Goal: Task Accomplishment & Management: Manage account settings

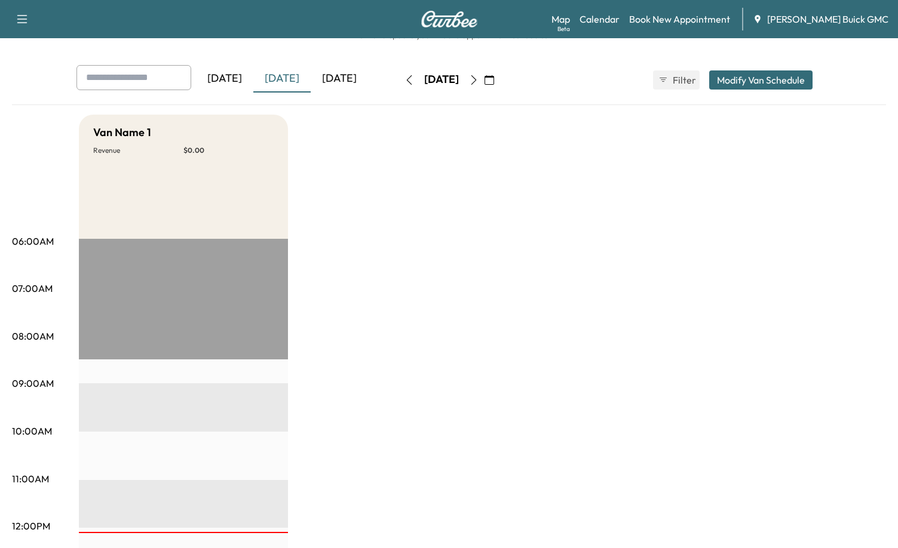
scroll to position [60, 0]
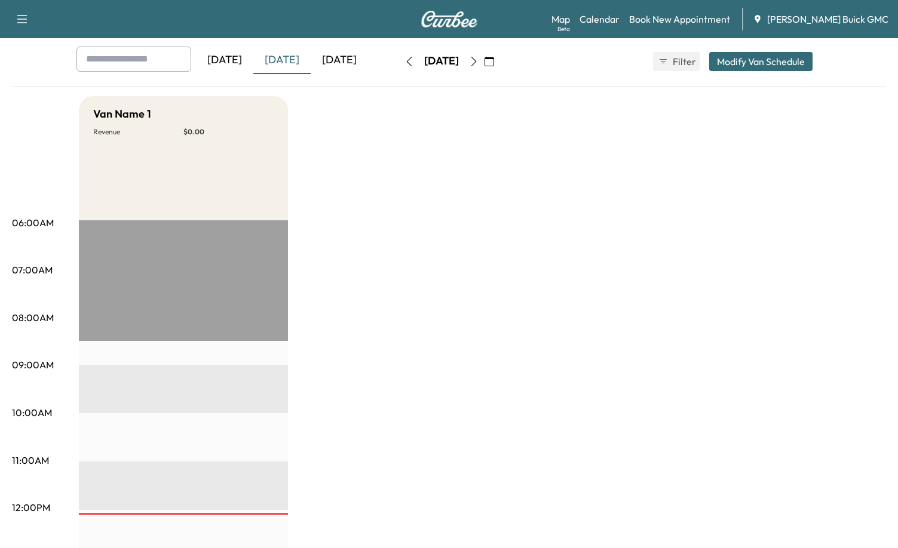
click at [302, 65] on div "[DATE]" at bounding box center [281, 60] width 57 height 27
click at [796, 66] on button "Modify Van Schedule" at bounding box center [760, 61] width 103 height 19
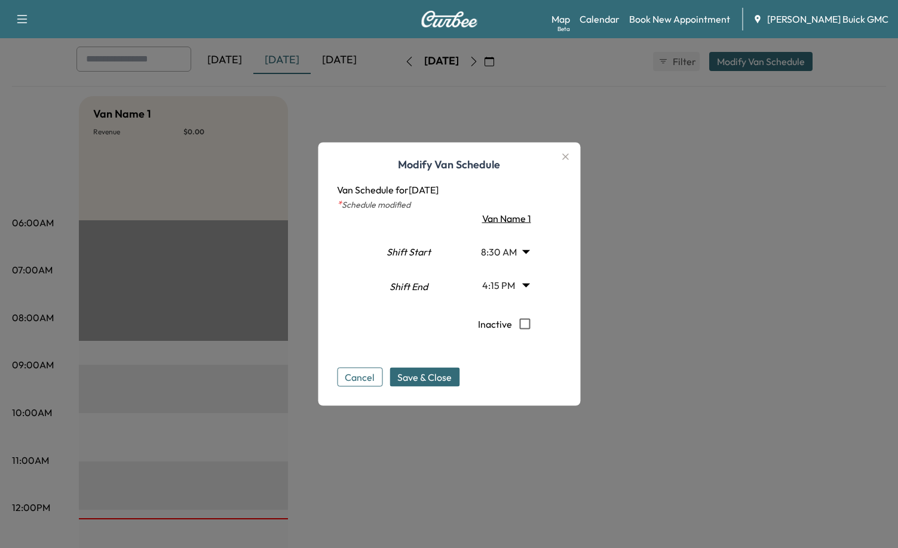
click at [350, 380] on button "Cancel" at bounding box center [359, 377] width 45 height 19
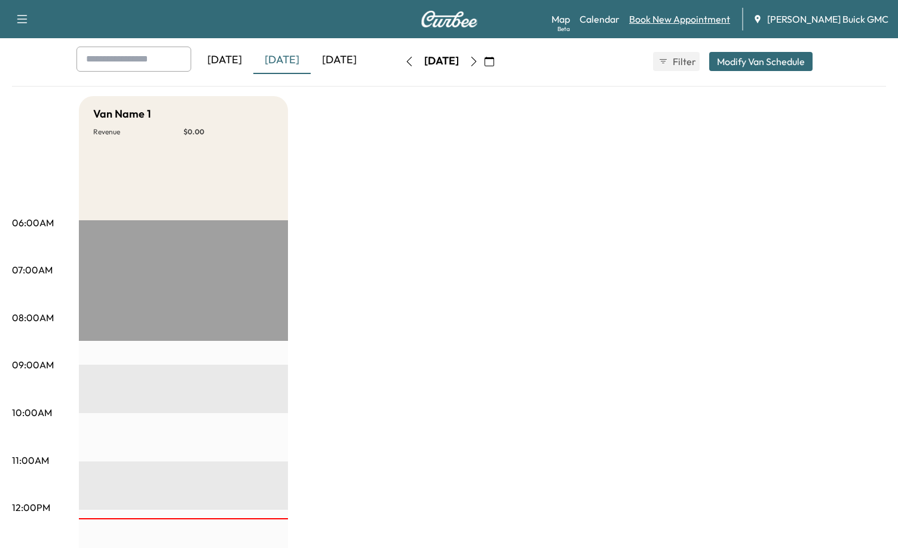
click at [694, 21] on link "Book New Appointment" at bounding box center [679, 19] width 101 height 14
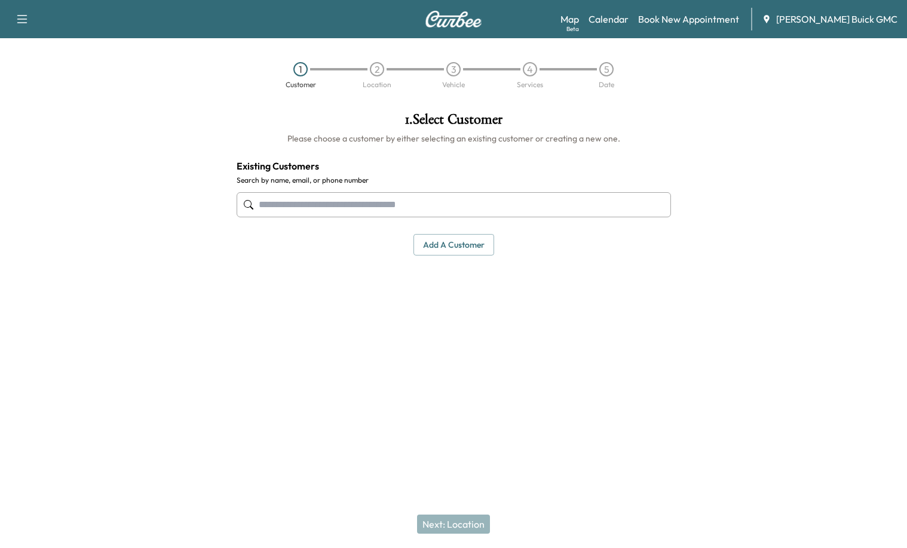
click at [349, 213] on input "text" at bounding box center [454, 204] width 434 height 25
type input "**********"
click at [434, 142] on h6 "Please choose a customer by either selecting an existing customer or creating a…" at bounding box center [454, 139] width 434 height 12
click at [454, 237] on button "Add a customer" at bounding box center [453, 245] width 81 height 22
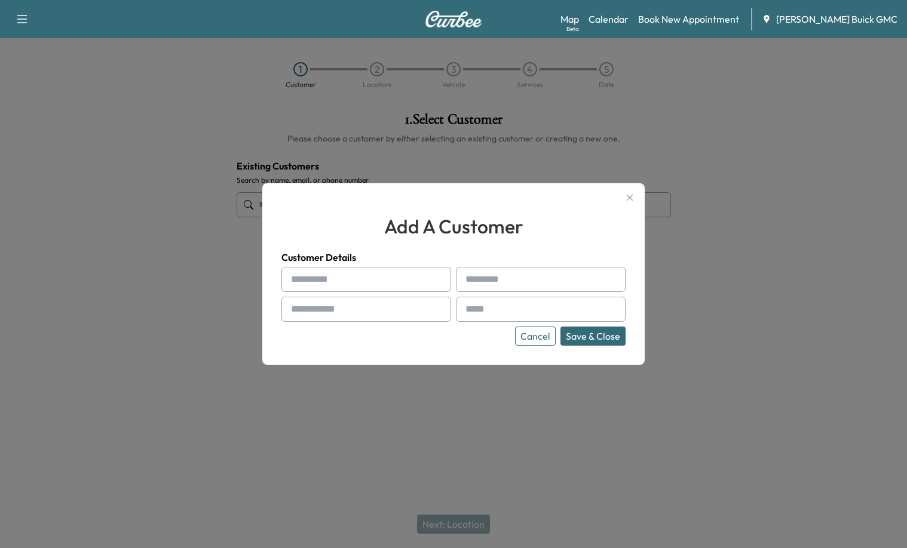
click at [348, 274] on input "text" at bounding box center [366, 279] width 170 height 25
type input "******"
type input "*******"
type input "**********"
click at [517, 309] on input "text" at bounding box center [541, 309] width 170 height 25
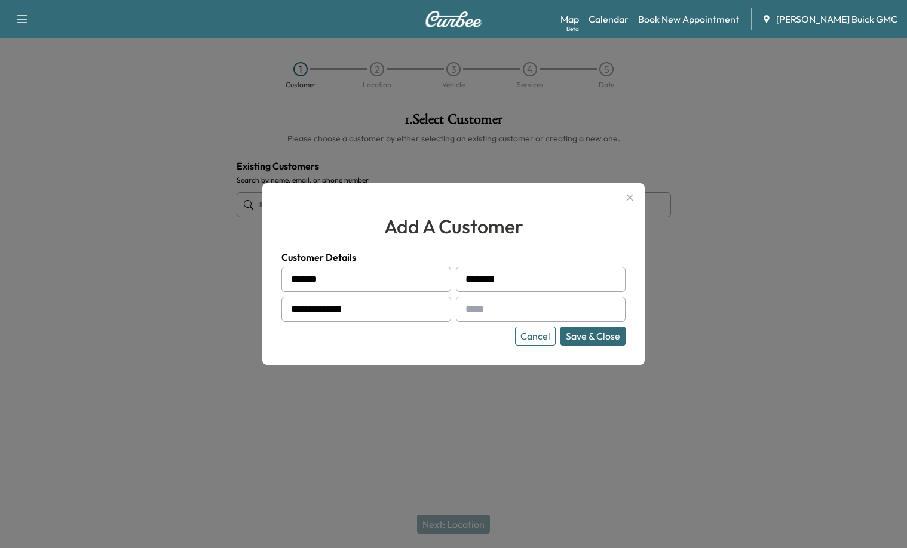
click at [507, 310] on input "text" at bounding box center [541, 309] width 170 height 25
paste input "**********"
type input "**********"
click at [605, 337] on button "Save & Close" at bounding box center [592, 336] width 65 height 19
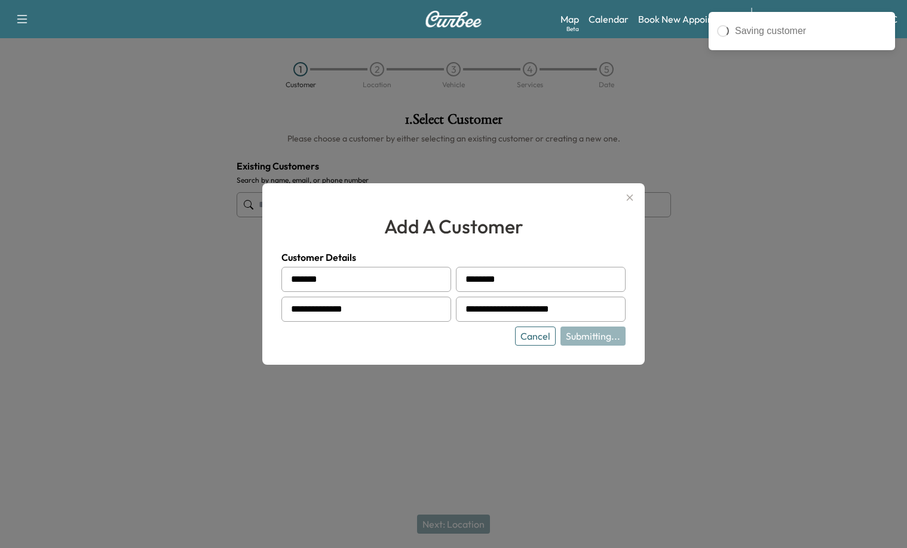
type input "**********"
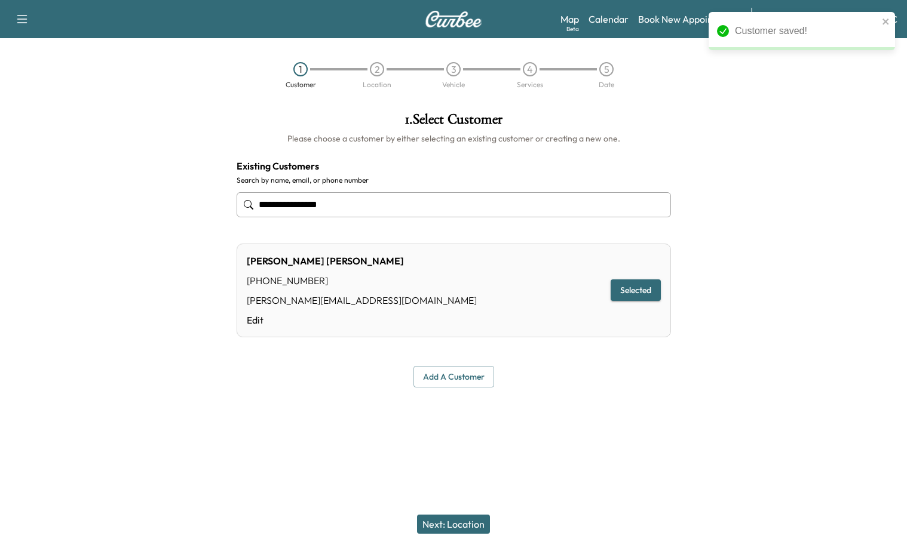
click at [468, 528] on button "Next: Location" at bounding box center [453, 524] width 73 height 19
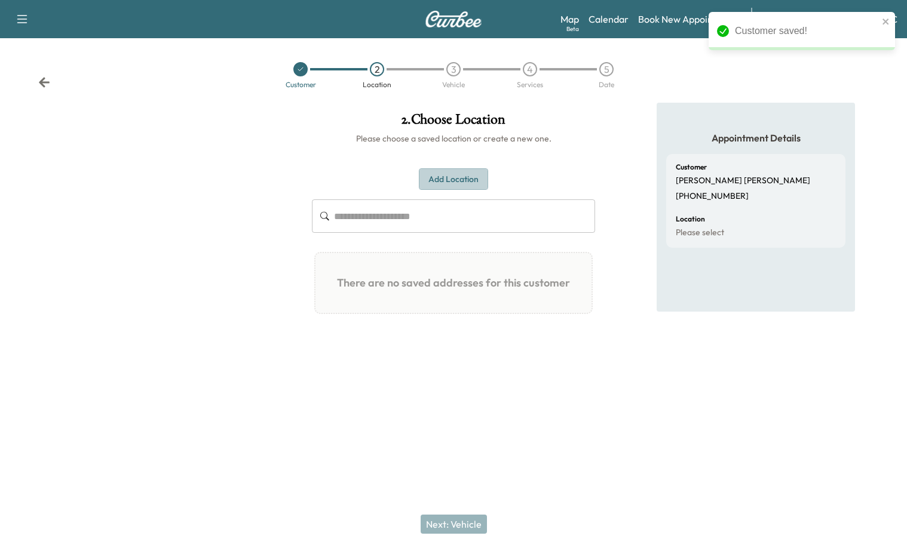
click at [462, 190] on button "Add Location" at bounding box center [453, 179] width 69 height 22
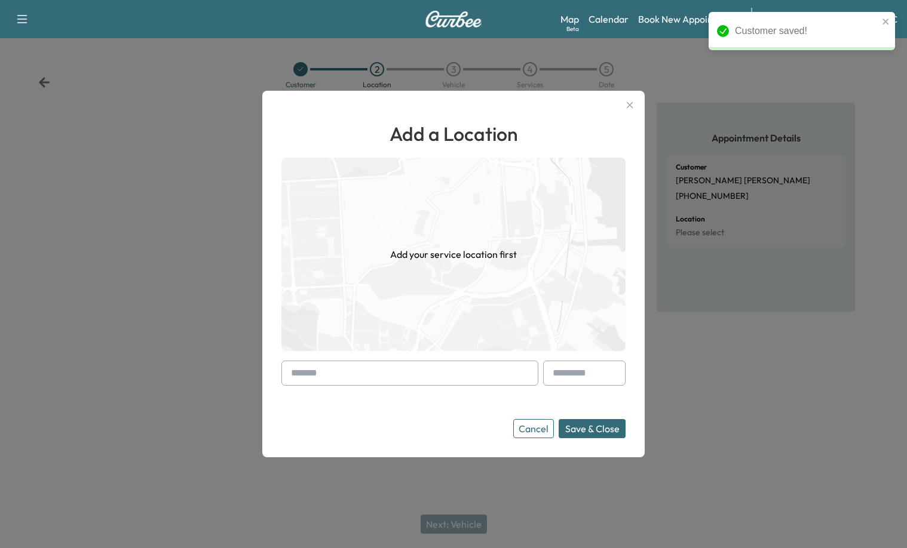
click at [439, 370] on input "text" at bounding box center [409, 373] width 257 height 25
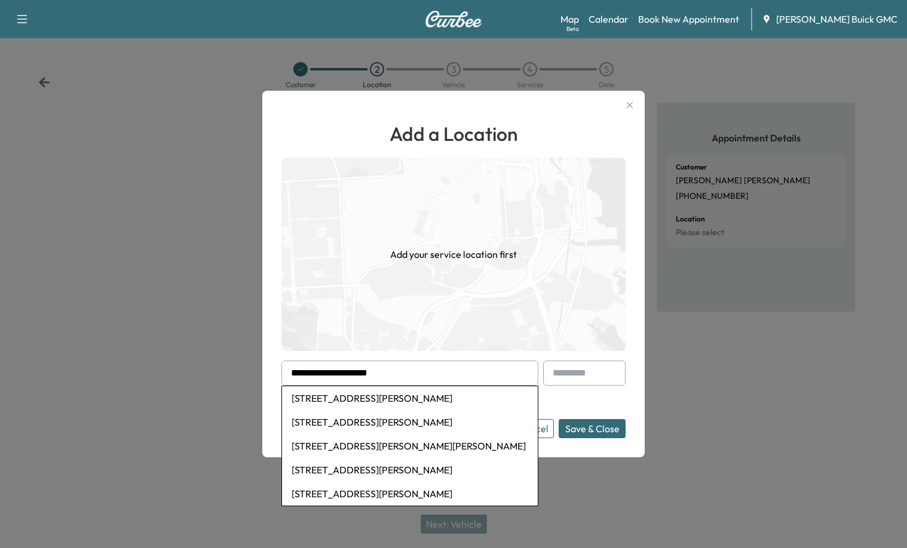
click at [388, 401] on li "[STREET_ADDRESS][PERSON_NAME]" at bounding box center [410, 399] width 256 height 24
type input "**********"
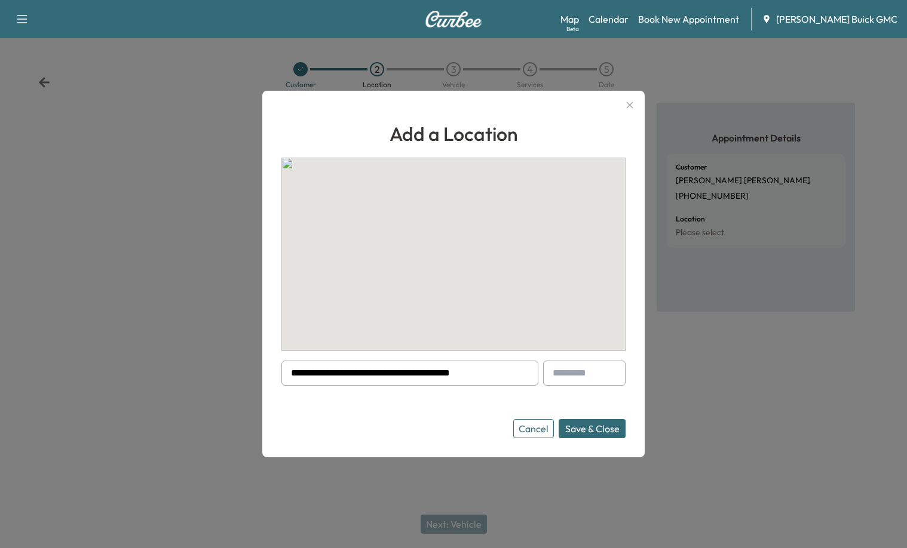
click at [602, 428] on button "Save & Close" at bounding box center [592, 428] width 67 height 19
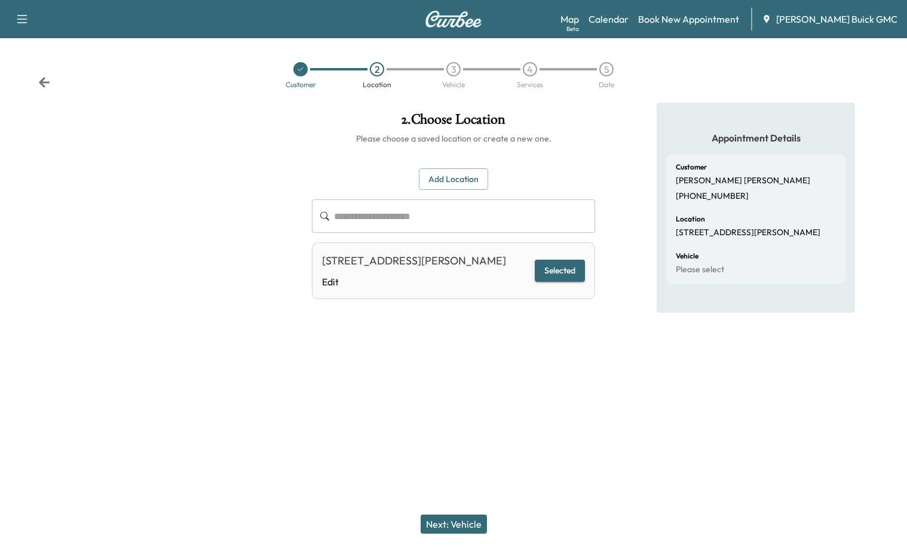
click at [456, 517] on button "Next: Vehicle" at bounding box center [454, 524] width 66 height 19
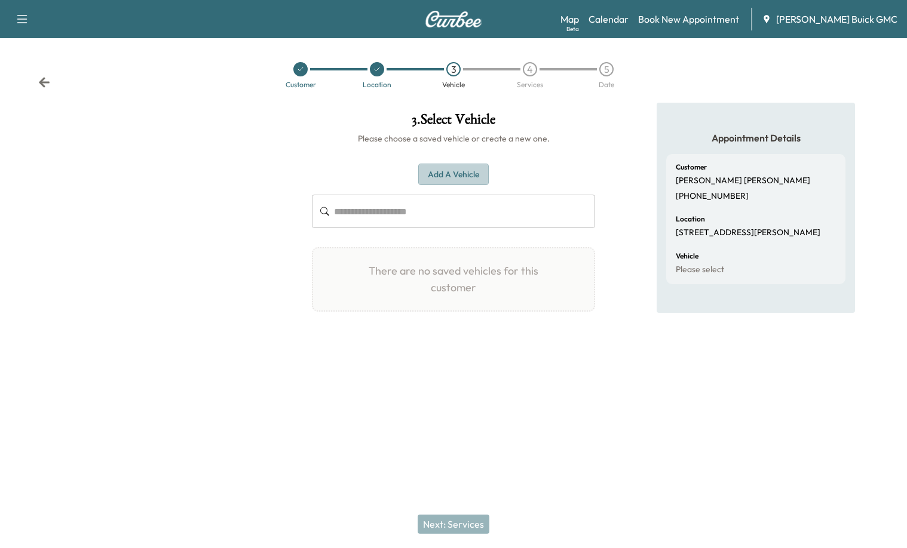
click at [465, 171] on button "Add a Vehicle" at bounding box center [453, 175] width 71 height 22
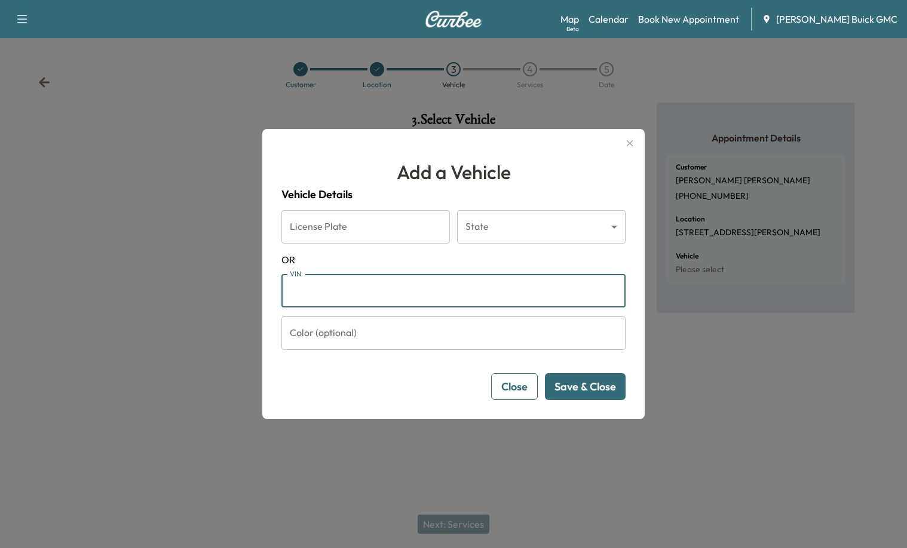
click at [344, 301] on input "VIN" at bounding box center [453, 290] width 344 height 33
paste input "**********"
type input "**********"
click at [598, 390] on button "Save & Close" at bounding box center [585, 386] width 81 height 27
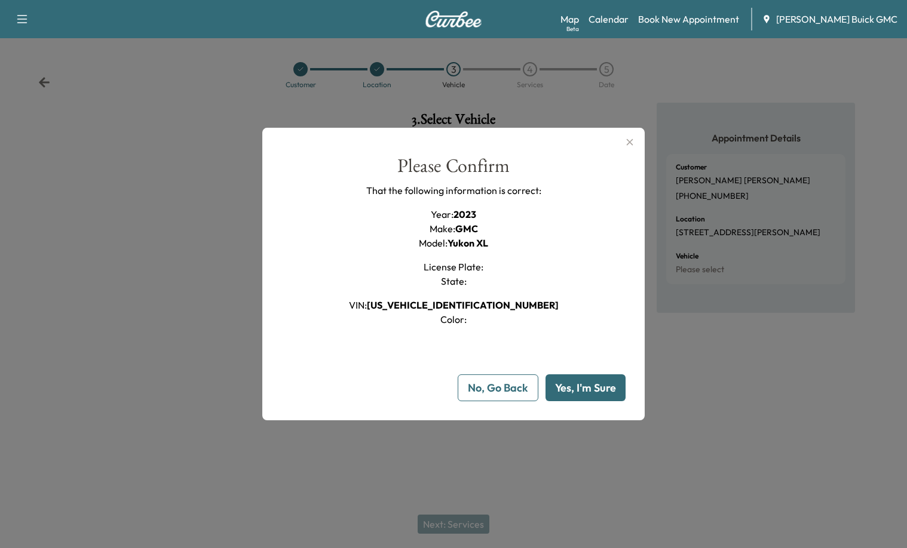
click at [591, 387] on button "Yes, I'm Sure" at bounding box center [586, 388] width 80 height 27
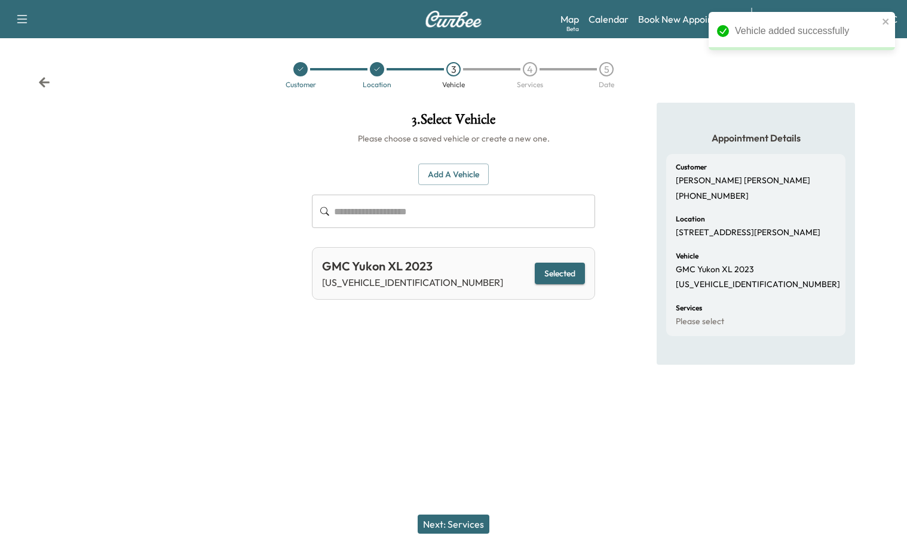
drag, startPoint x: 455, startPoint y: 507, endPoint x: 456, endPoint y: 514, distance: 7.3
click at [455, 511] on div "Next: Services" at bounding box center [453, 525] width 907 height 48
click at [458, 519] on button "Next: Services" at bounding box center [454, 524] width 72 height 19
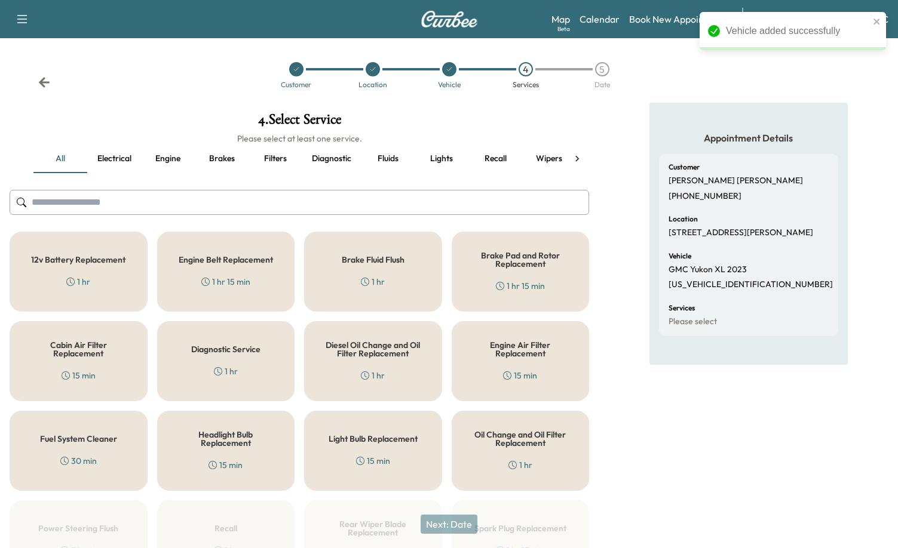
click at [382, 158] on button "Fluids" at bounding box center [388, 159] width 54 height 29
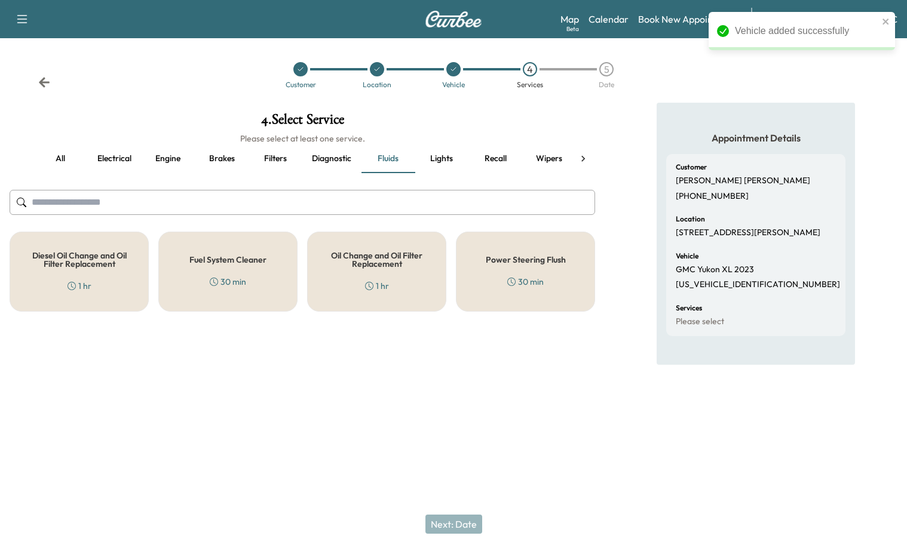
click at [369, 272] on div "Oil Change and Oil Filter Replacement 1 hr" at bounding box center [376, 272] width 139 height 80
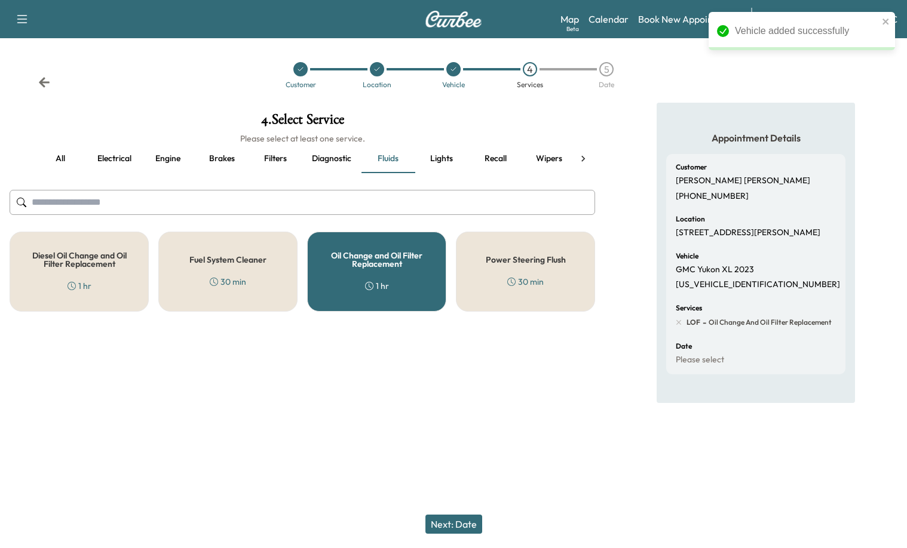
click at [51, 155] on button "all" at bounding box center [60, 159] width 54 height 29
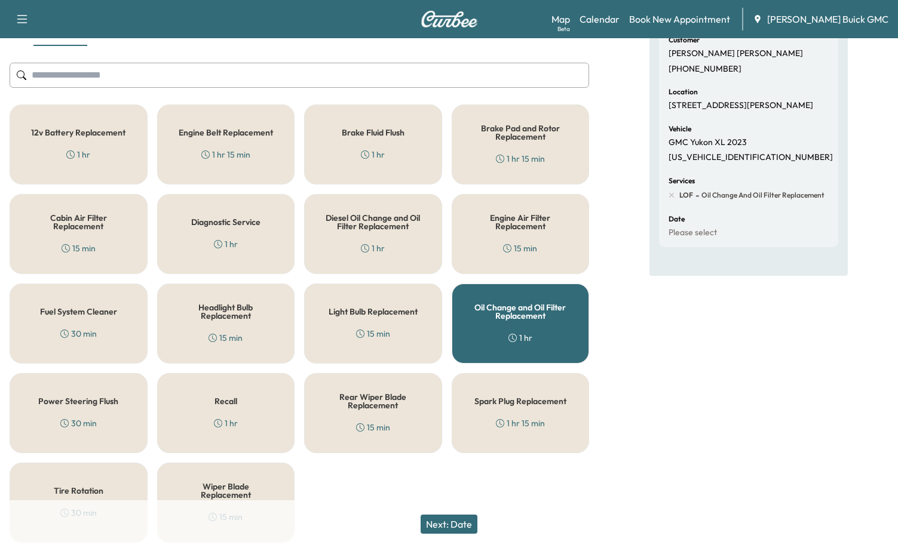
scroll to position [161, 0]
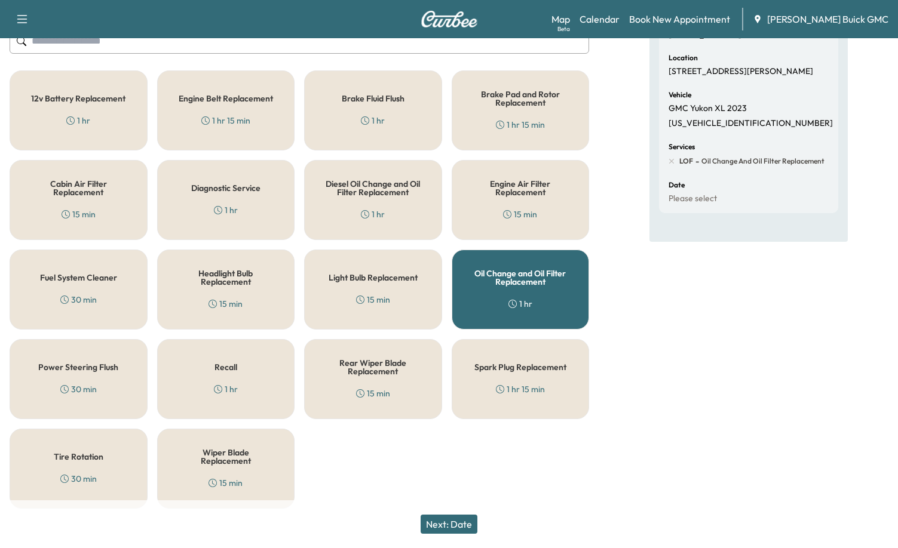
click at [78, 483] on div "Tire Rotation 30 min" at bounding box center [79, 469] width 138 height 80
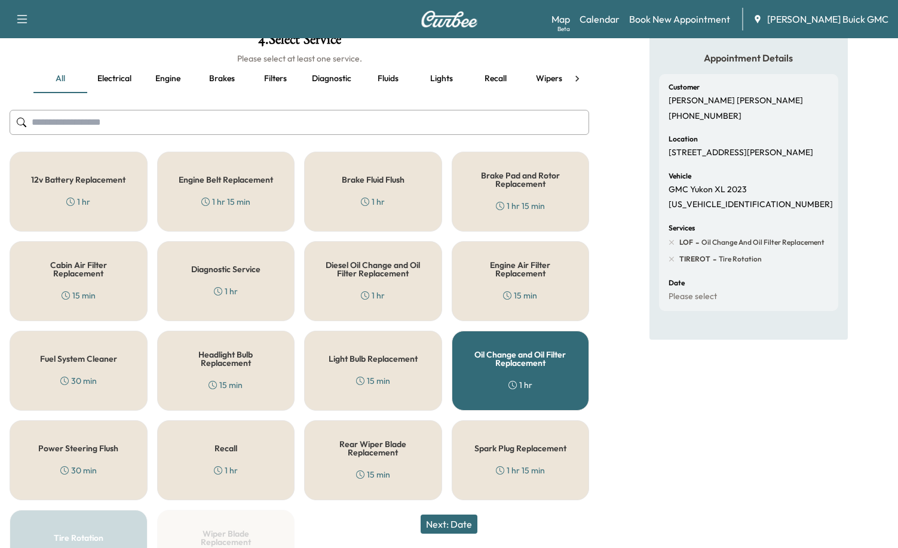
scroll to position [42, 0]
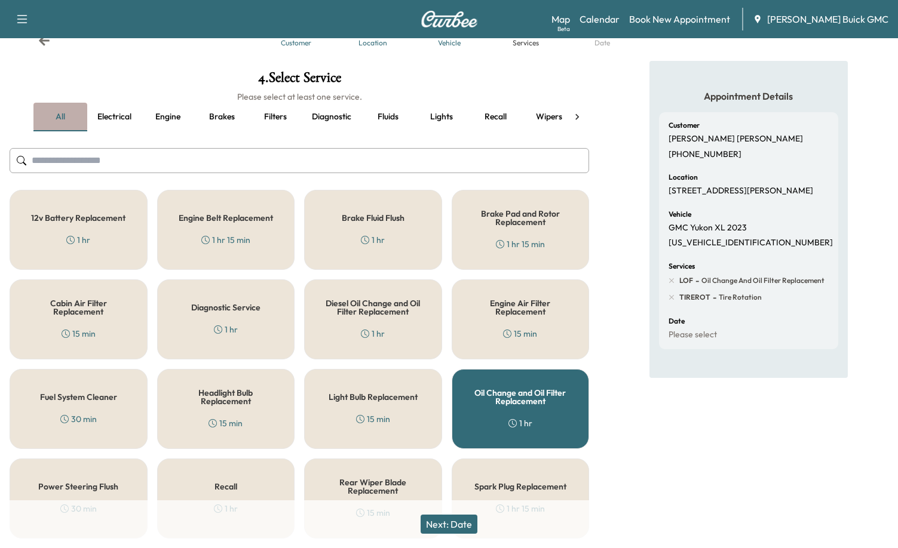
click at [66, 118] on button "all" at bounding box center [60, 117] width 54 height 29
click at [446, 531] on button "Next: Date" at bounding box center [449, 524] width 57 height 19
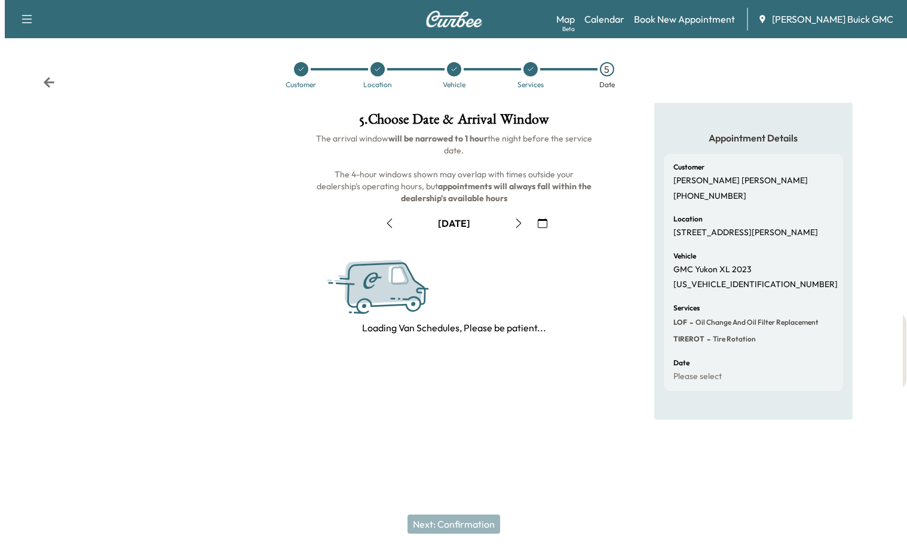
scroll to position [0, 0]
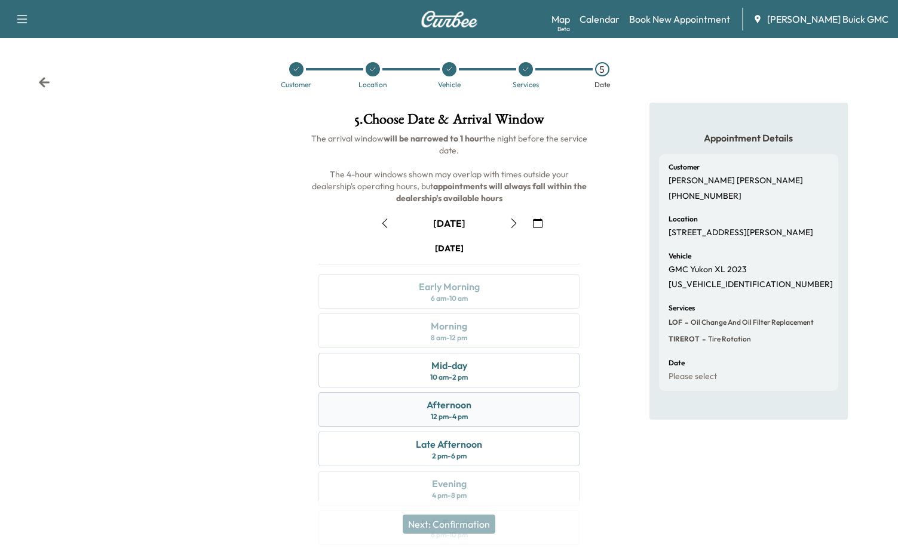
click at [461, 416] on div "12 pm - 4 pm" at bounding box center [449, 417] width 37 height 10
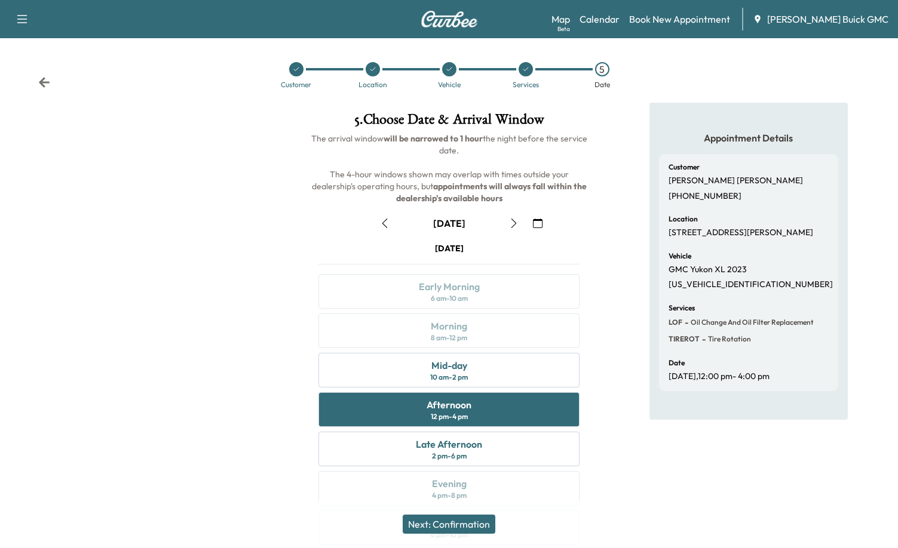
click at [464, 528] on button "Next: Confirmation" at bounding box center [449, 524] width 93 height 19
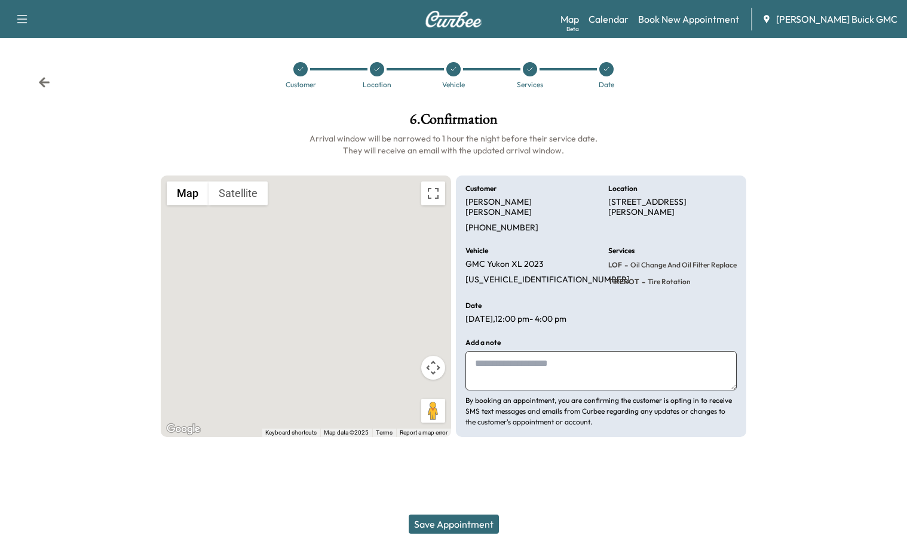
click at [504, 358] on textarea at bounding box center [600, 370] width 271 height 39
click at [476, 367] on textarea "**********" at bounding box center [600, 370] width 271 height 39
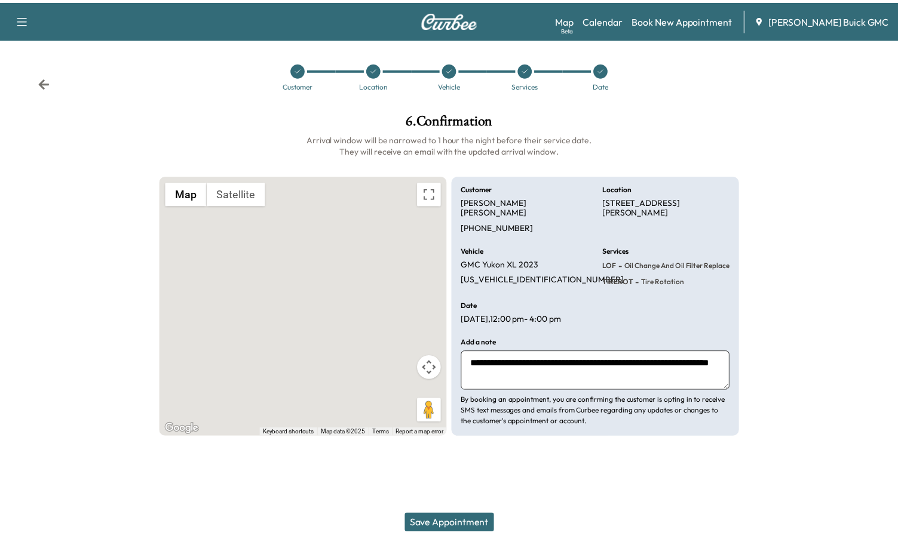
scroll to position [0, 0]
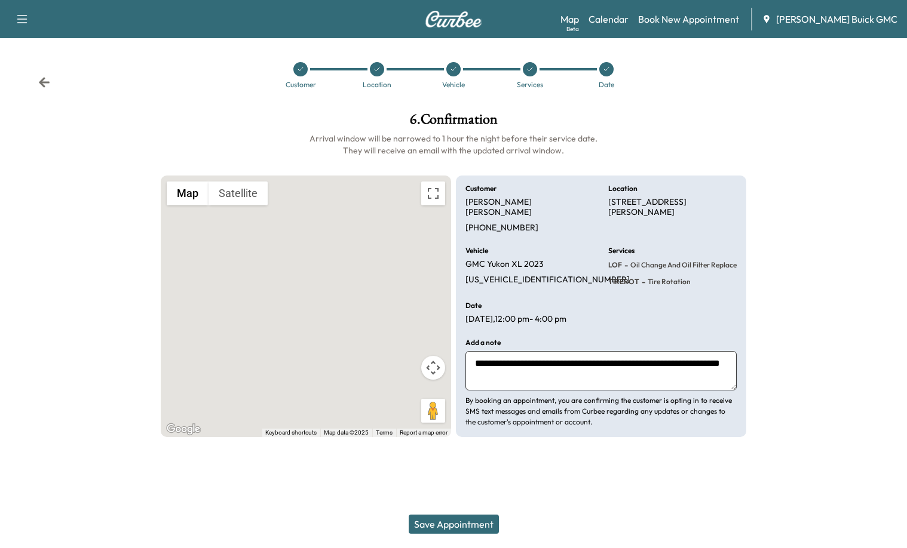
click at [610, 374] on textarea "**********" at bounding box center [600, 370] width 271 height 39
type textarea "**********"
click at [437, 519] on button "Save Appointment" at bounding box center [454, 524] width 90 height 19
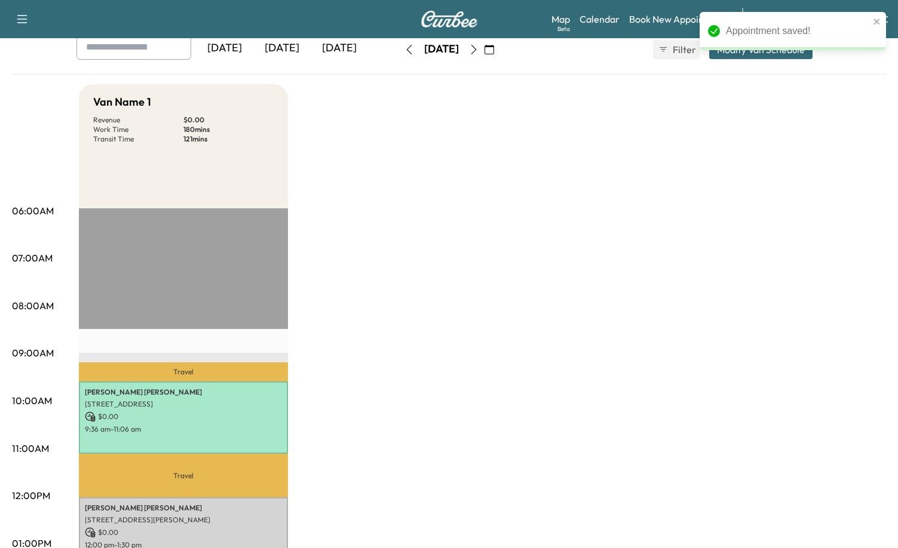
scroll to position [60, 0]
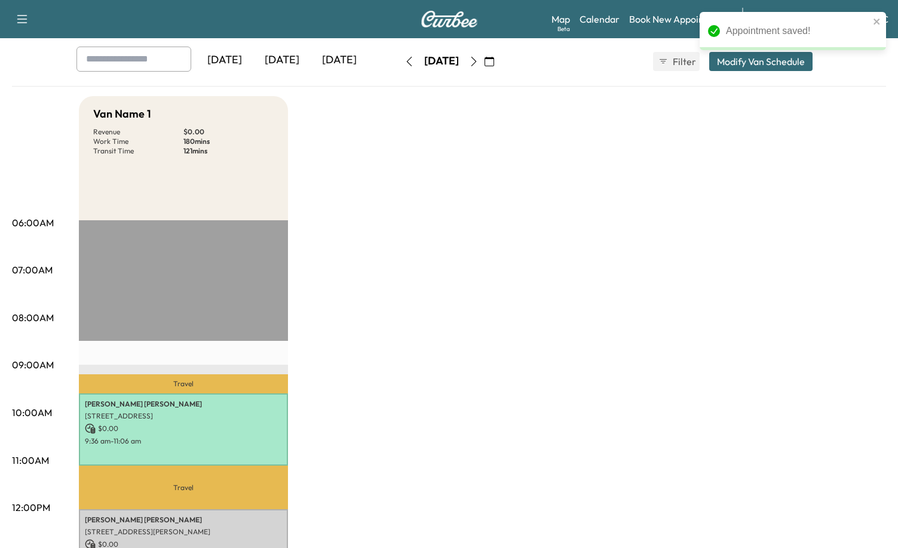
click at [320, 63] on div "[DATE]" at bounding box center [339, 60] width 57 height 27
click at [295, 60] on div "[DATE]" at bounding box center [281, 60] width 57 height 27
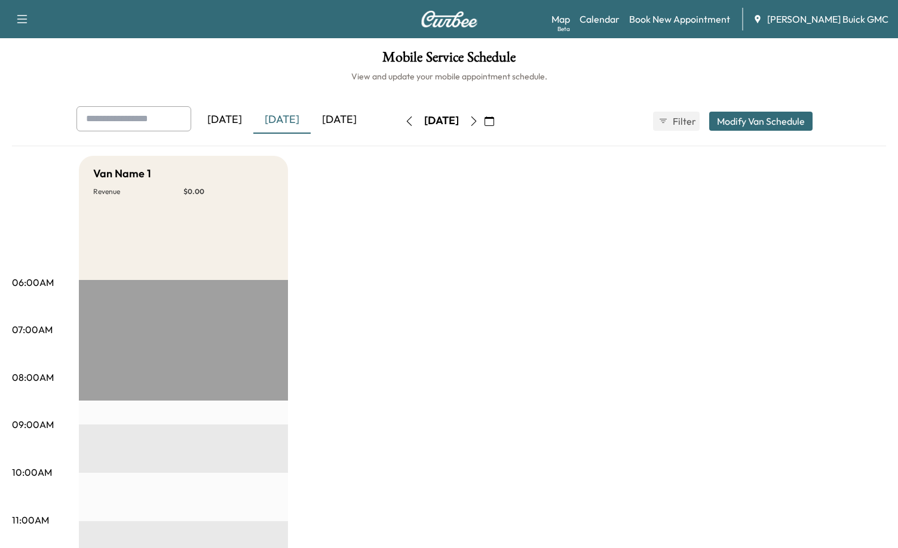
click at [344, 123] on div "[DATE]" at bounding box center [339, 119] width 57 height 27
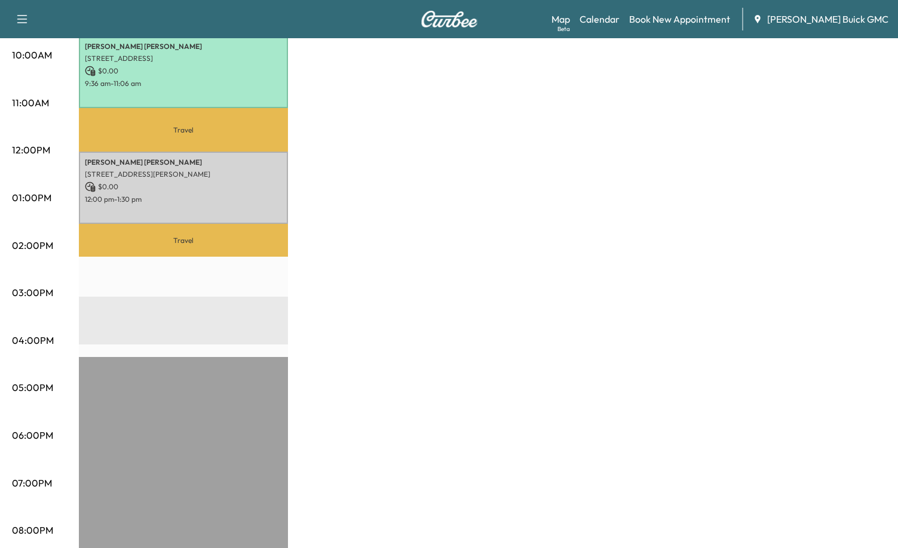
scroll to position [418, 0]
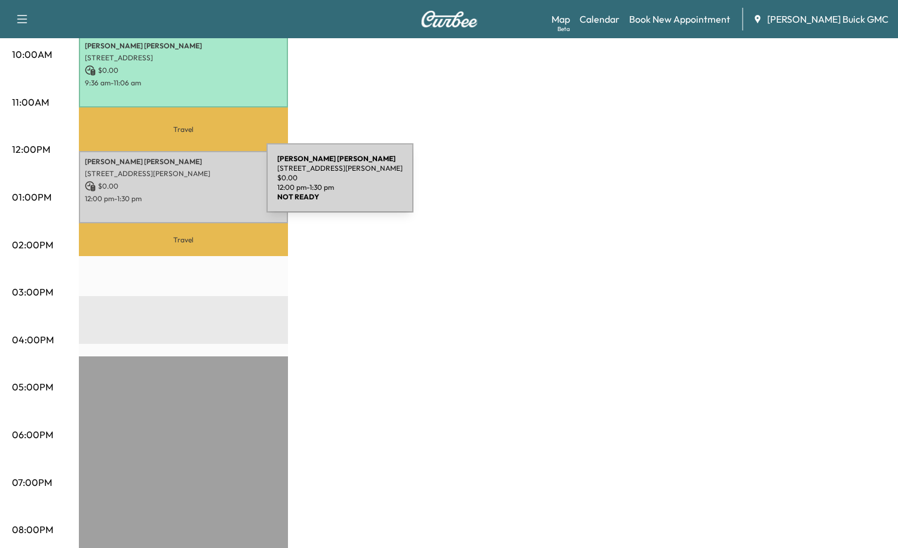
click at [177, 185] on p "$ 0.00" at bounding box center [183, 186] width 197 height 11
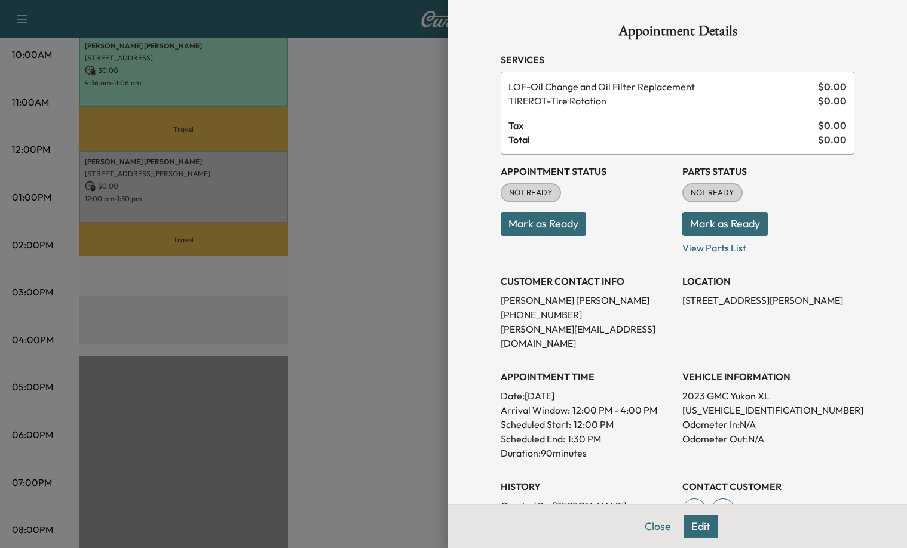
click at [684, 523] on button "Edit" at bounding box center [701, 527] width 35 height 24
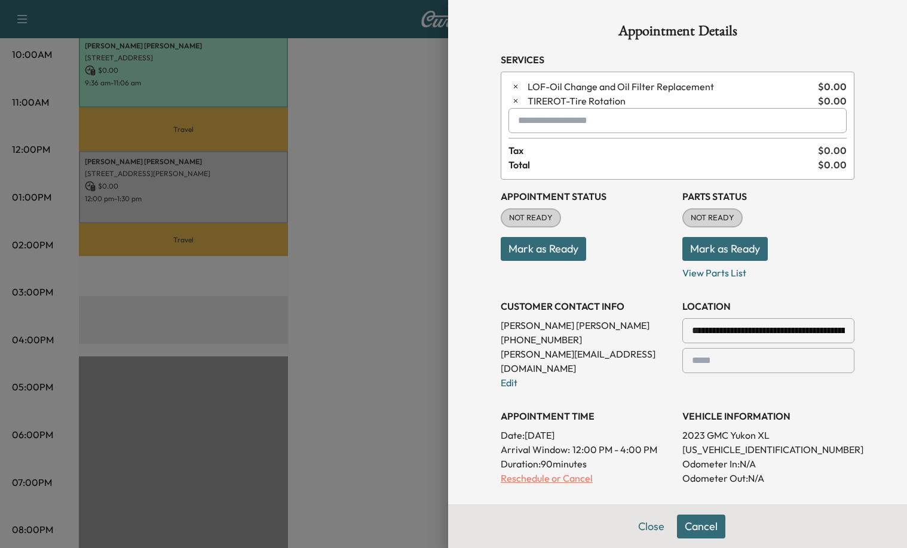
click at [553, 471] on p "Reschedule or Cancel" at bounding box center [587, 478] width 172 height 14
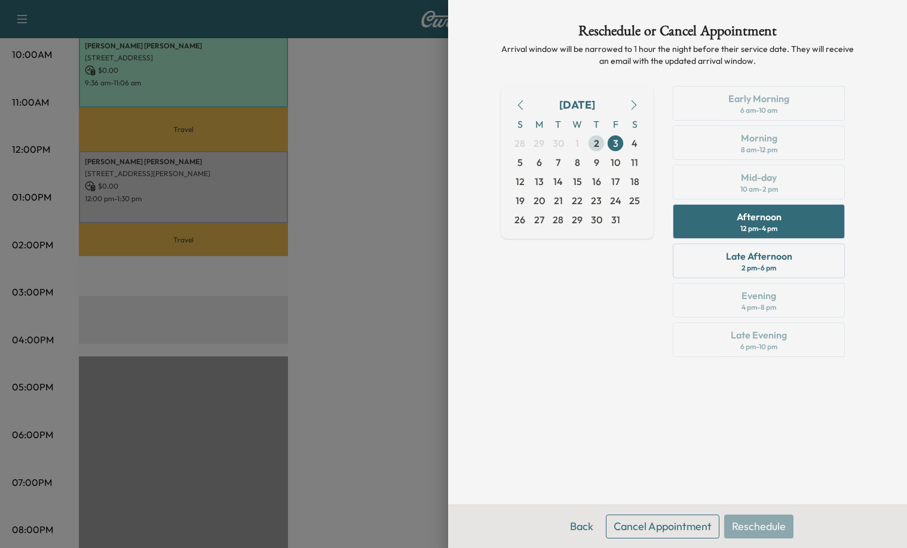
click at [594, 146] on span "2" at bounding box center [596, 143] width 5 height 14
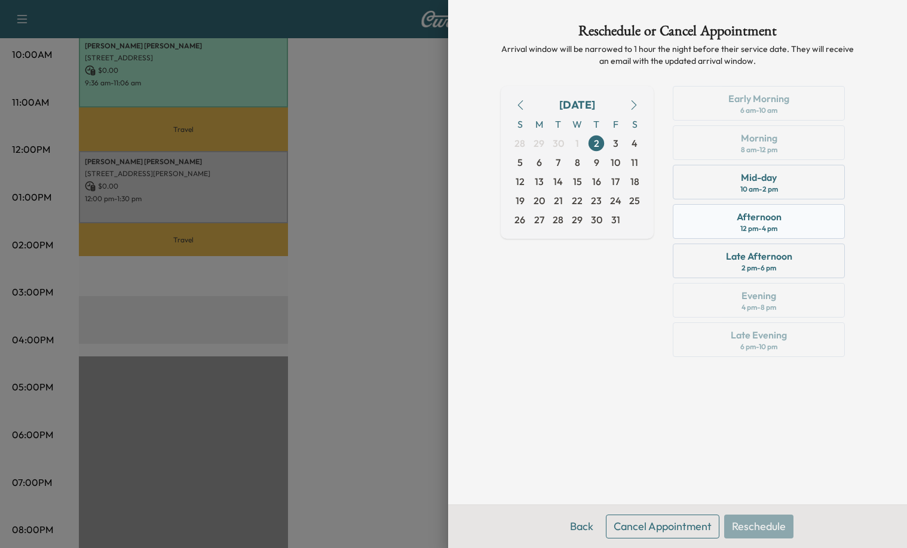
click at [734, 227] on div "Afternoon 12 pm - 4 pm" at bounding box center [759, 221] width 172 height 35
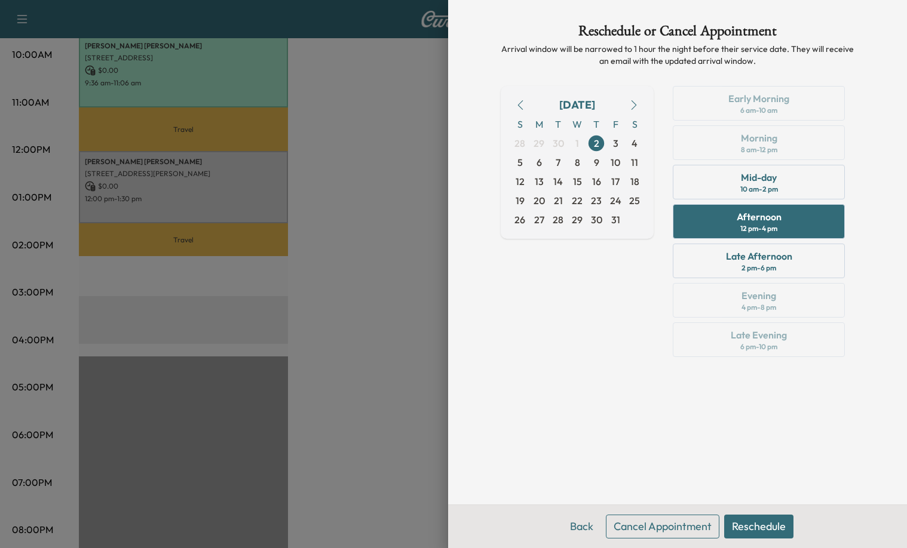
click at [762, 528] on button "Reschedule" at bounding box center [758, 527] width 69 height 24
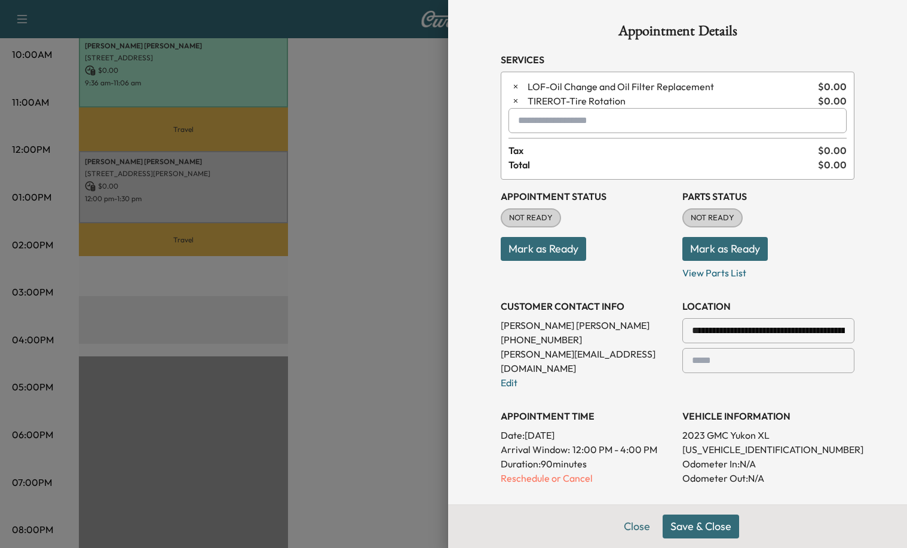
click at [725, 532] on button "Save & Close" at bounding box center [701, 527] width 76 height 24
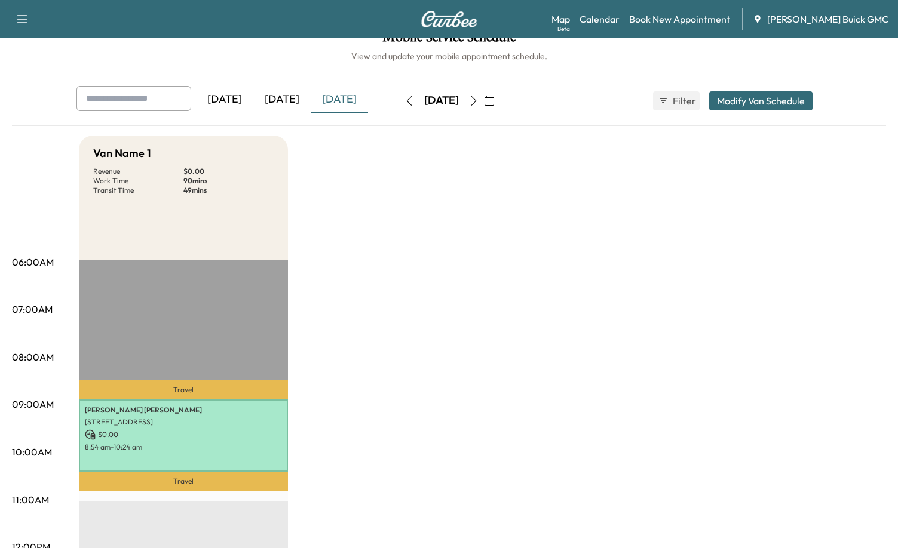
scroll to position [0, 0]
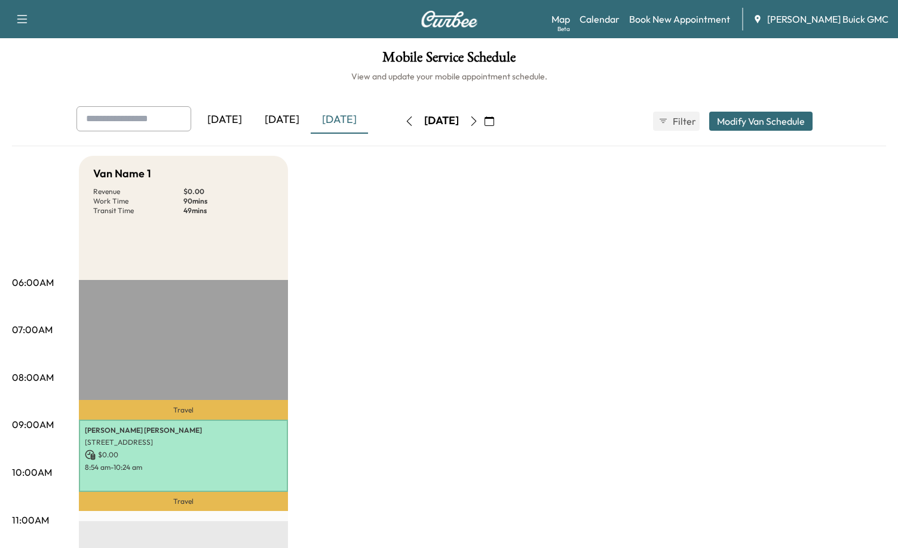
click at [276, 117] on div "[DATE]" at bounding box center [281, 119] width 57 height 27
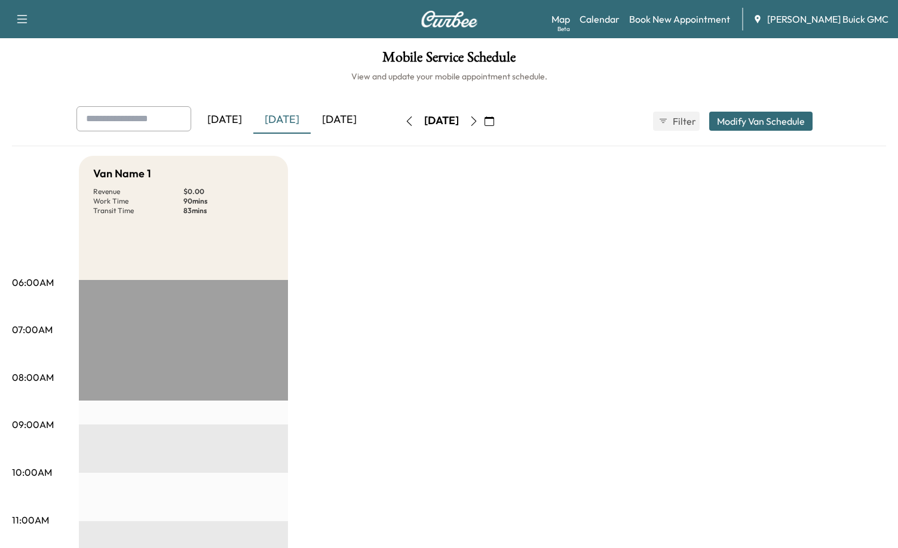
drag, startPoint x: 297, startPoint y: 126, endPoint x: 291, endPoint y: 123, distance: 6.7
click at [296, 126] on div "[DATE]" at bounding box center [281, 119] width 57 height 27
click at [290, 122] on div "[DATE]" at bounding box center [281, 119] width 57 height 27
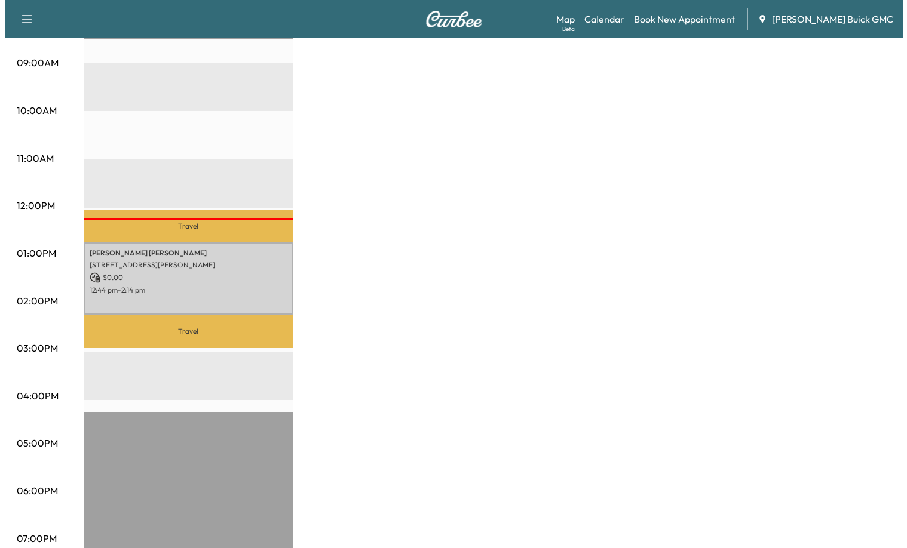
scroll to position [418, 0]
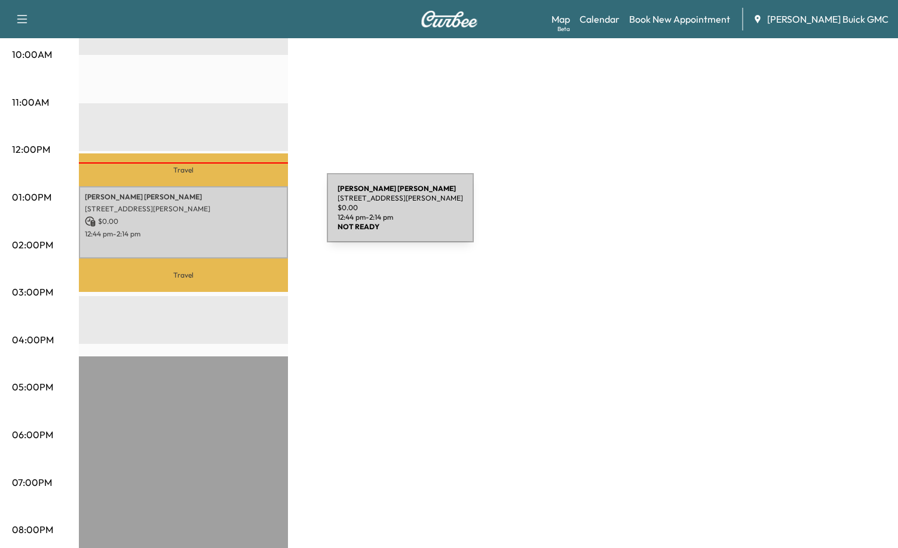
click at [232, 216] on p "$ 0.00" at bounding box center [183, 221] width 197 height 11
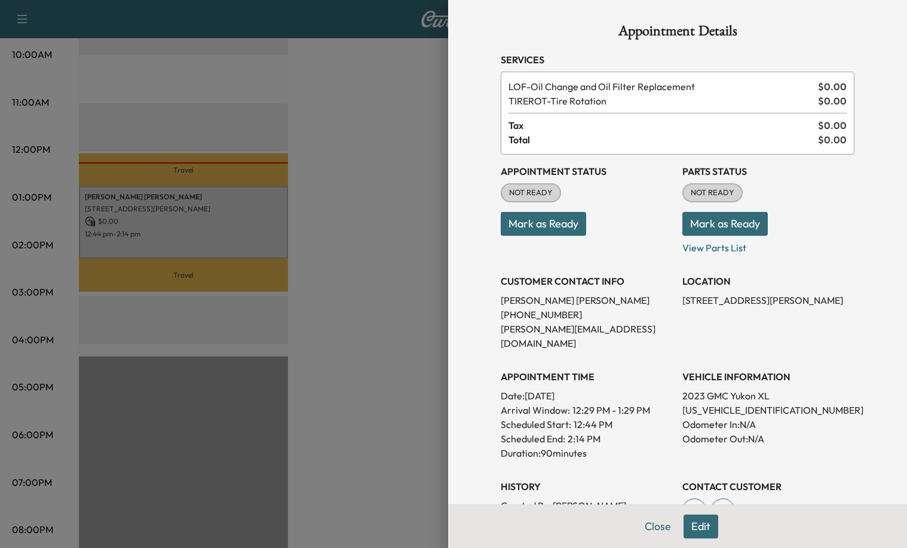
click at [563, 220] on button "Mark as Ready" at bounding box center [543, 224] width 85 height 24
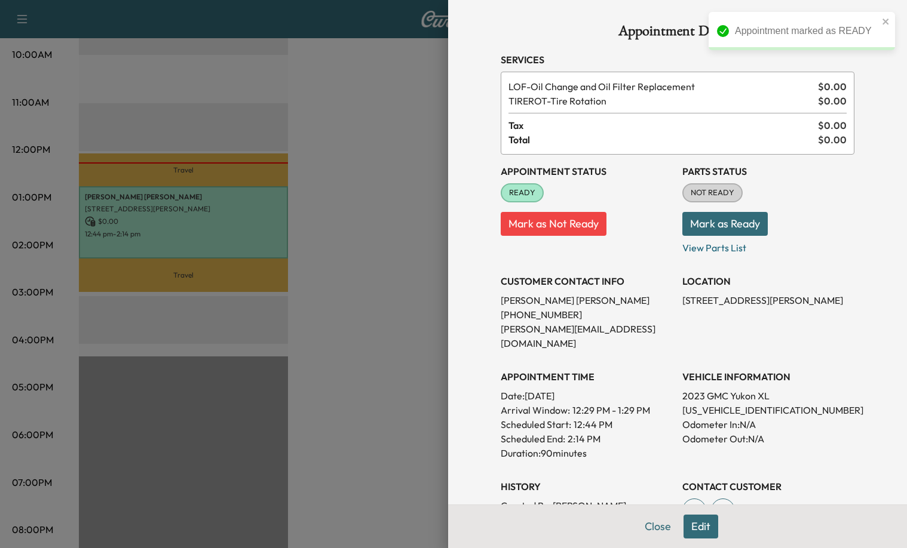
click at [707, 229] on button "Mark as Ready" at bounding box center [724, 224] width 85 height 24
